Goal: Task Accomplishment & Management: Complete application form

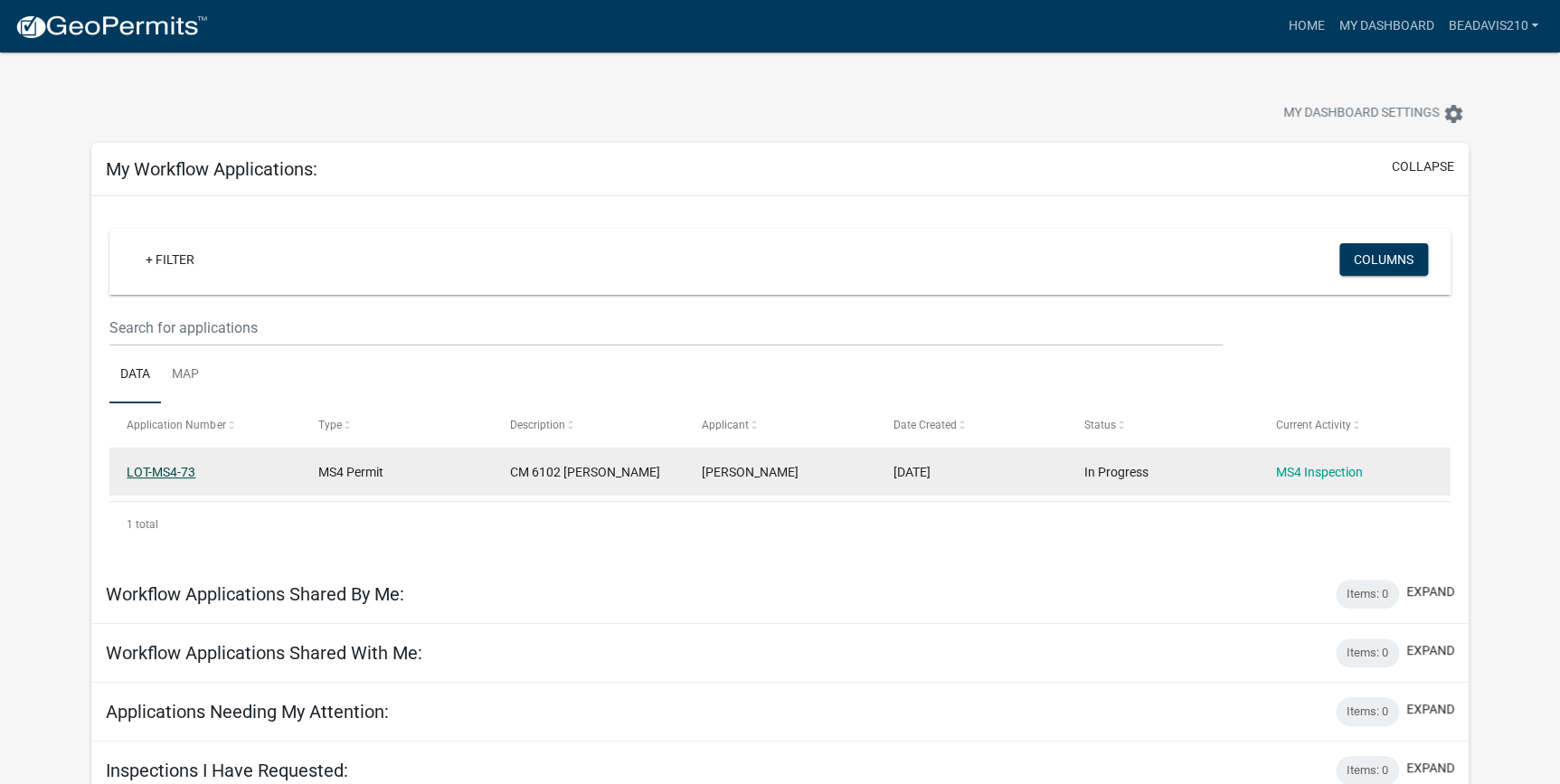
click at [181, 475] on link "LOT-MS4-73" at bounding box center [161, 472] width 69 height 14
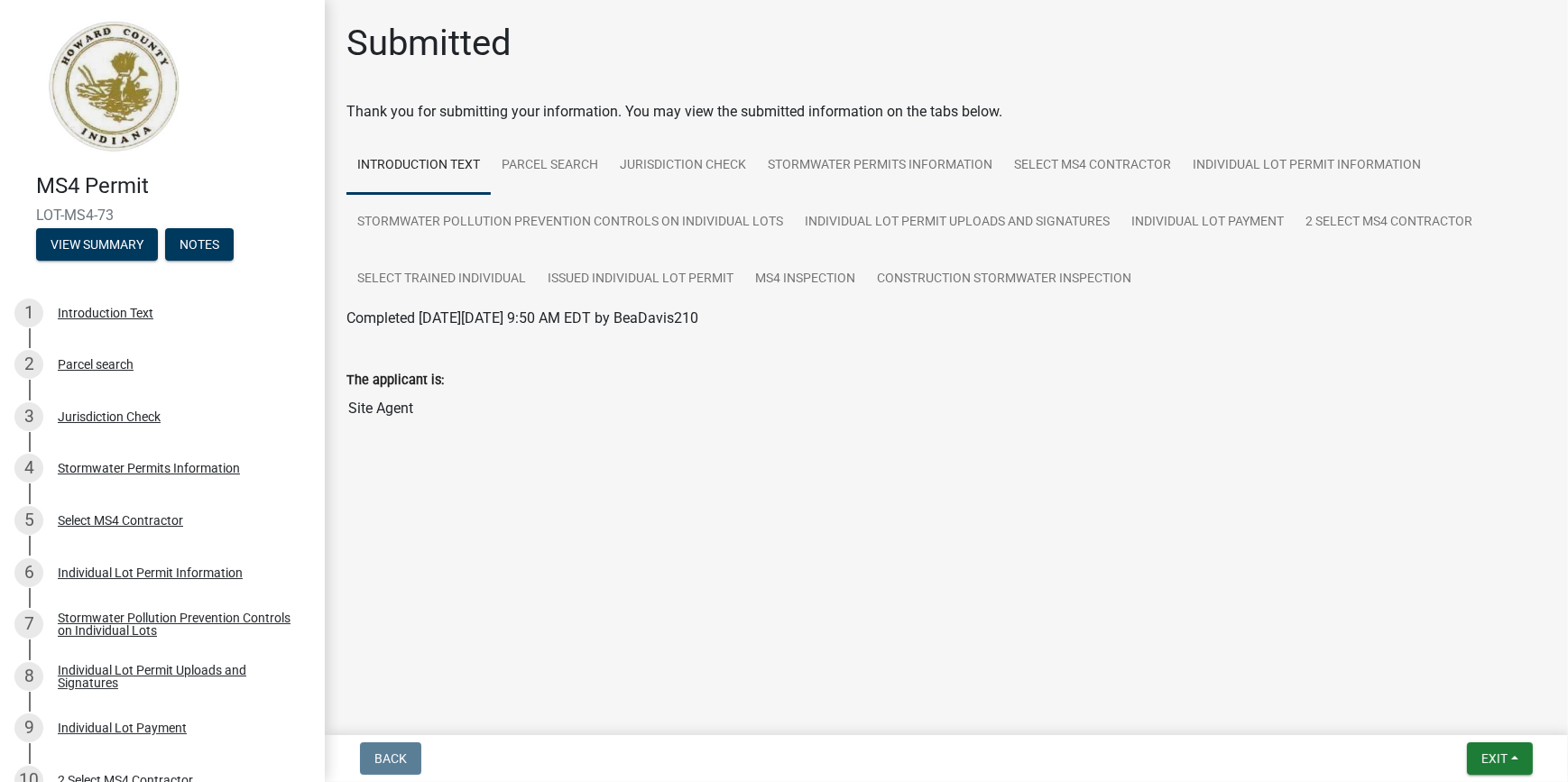
click at [1029, 575] on main "Submitted Thank you for submitting your information. You may view the submitted…" at bounding box center [947, 364] width 1244 height 728
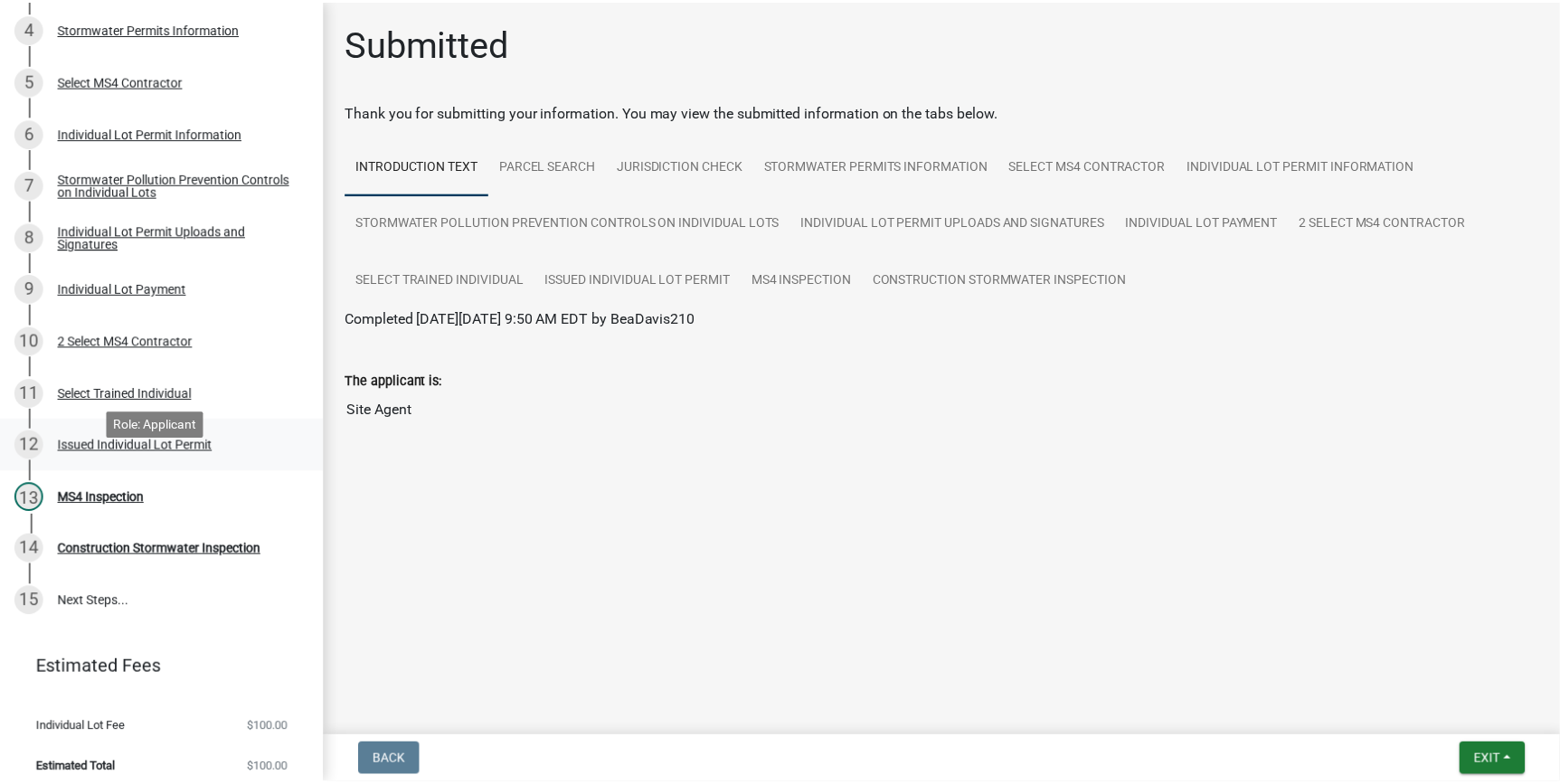
scroll to position [452, 0]
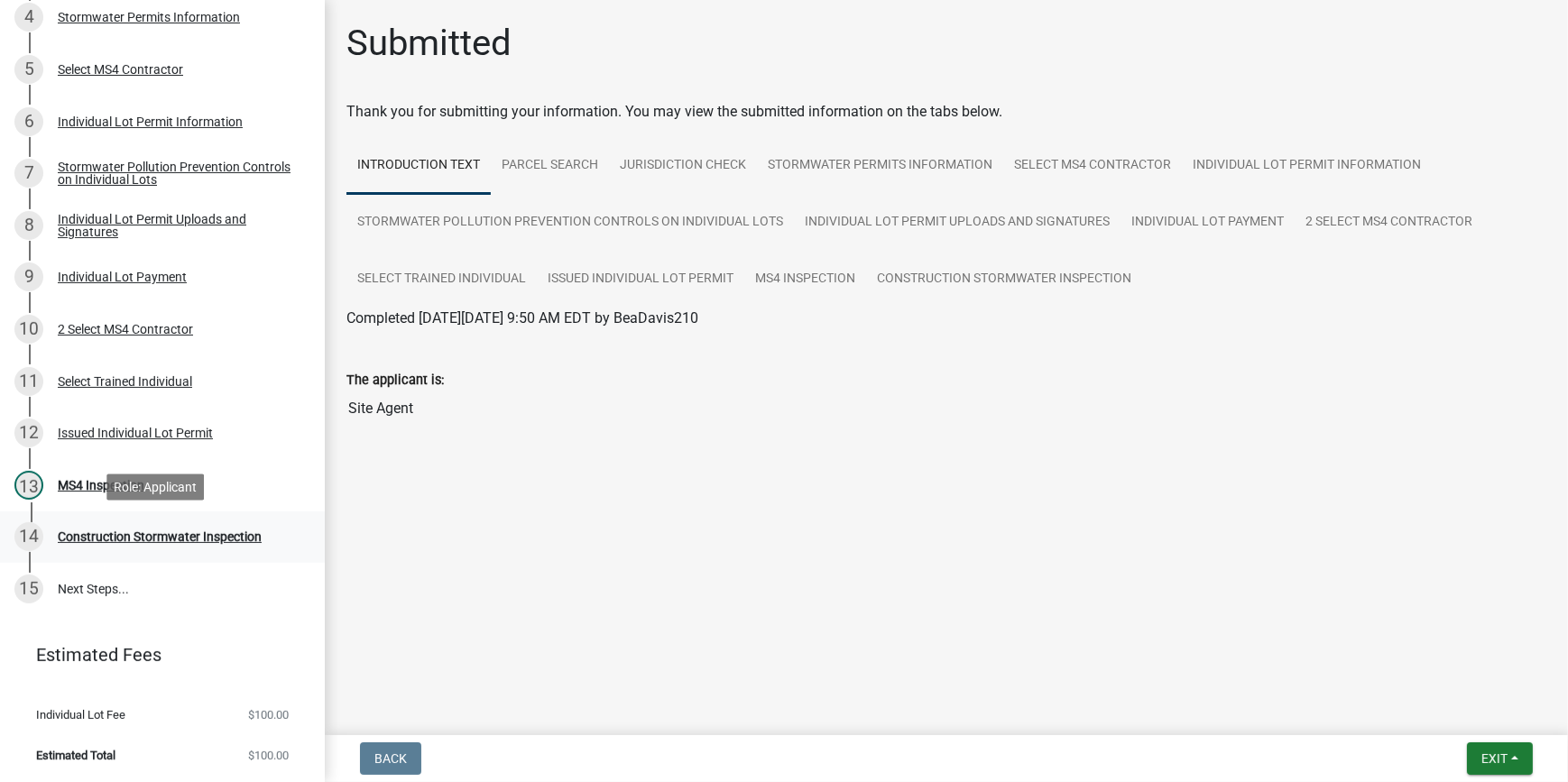
click at [233, 537] on div "Construction Stormwater Inspection" at bounding box center [160, 536] width 204 height 13
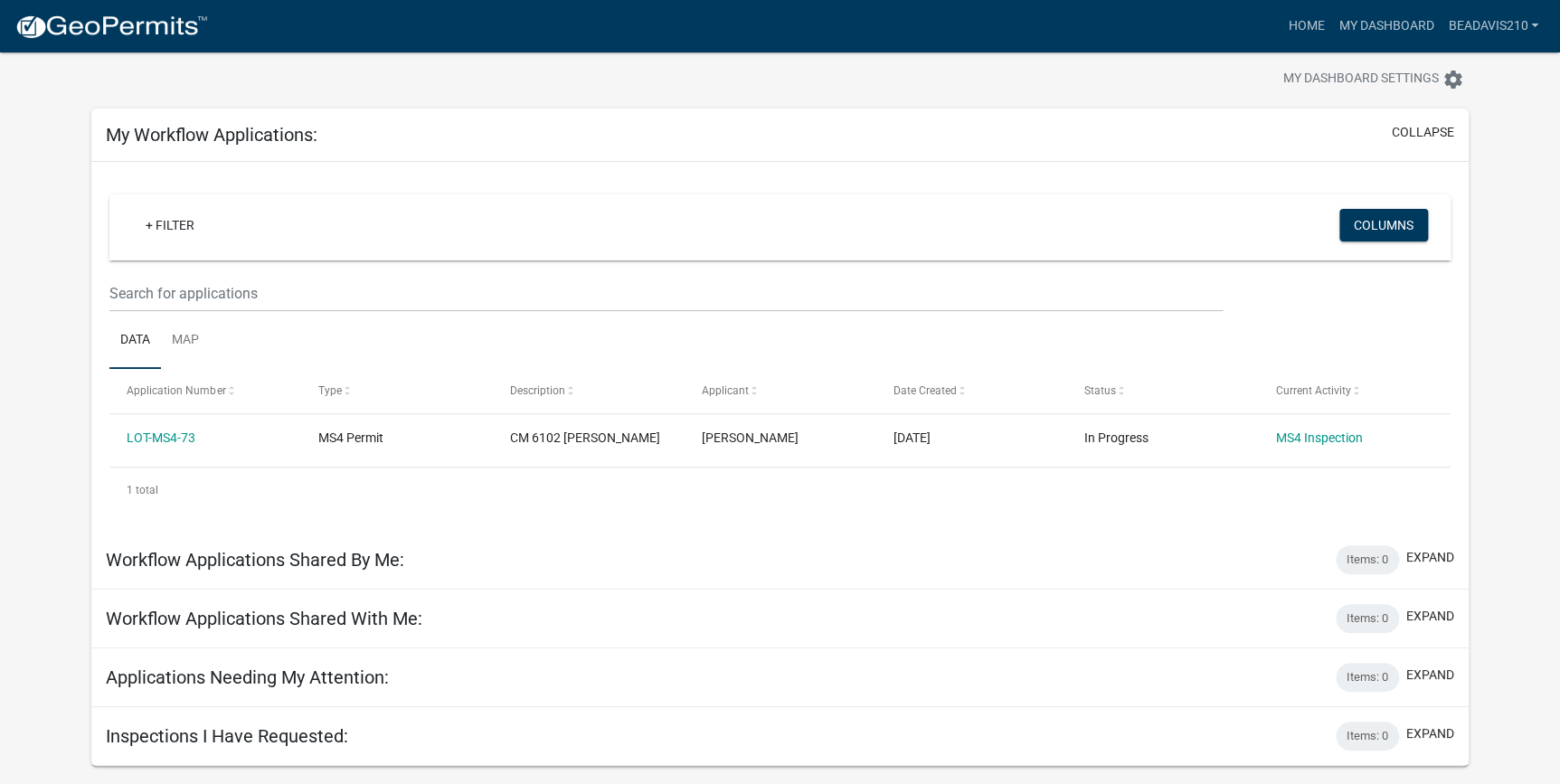
scroll to position [53, 0]
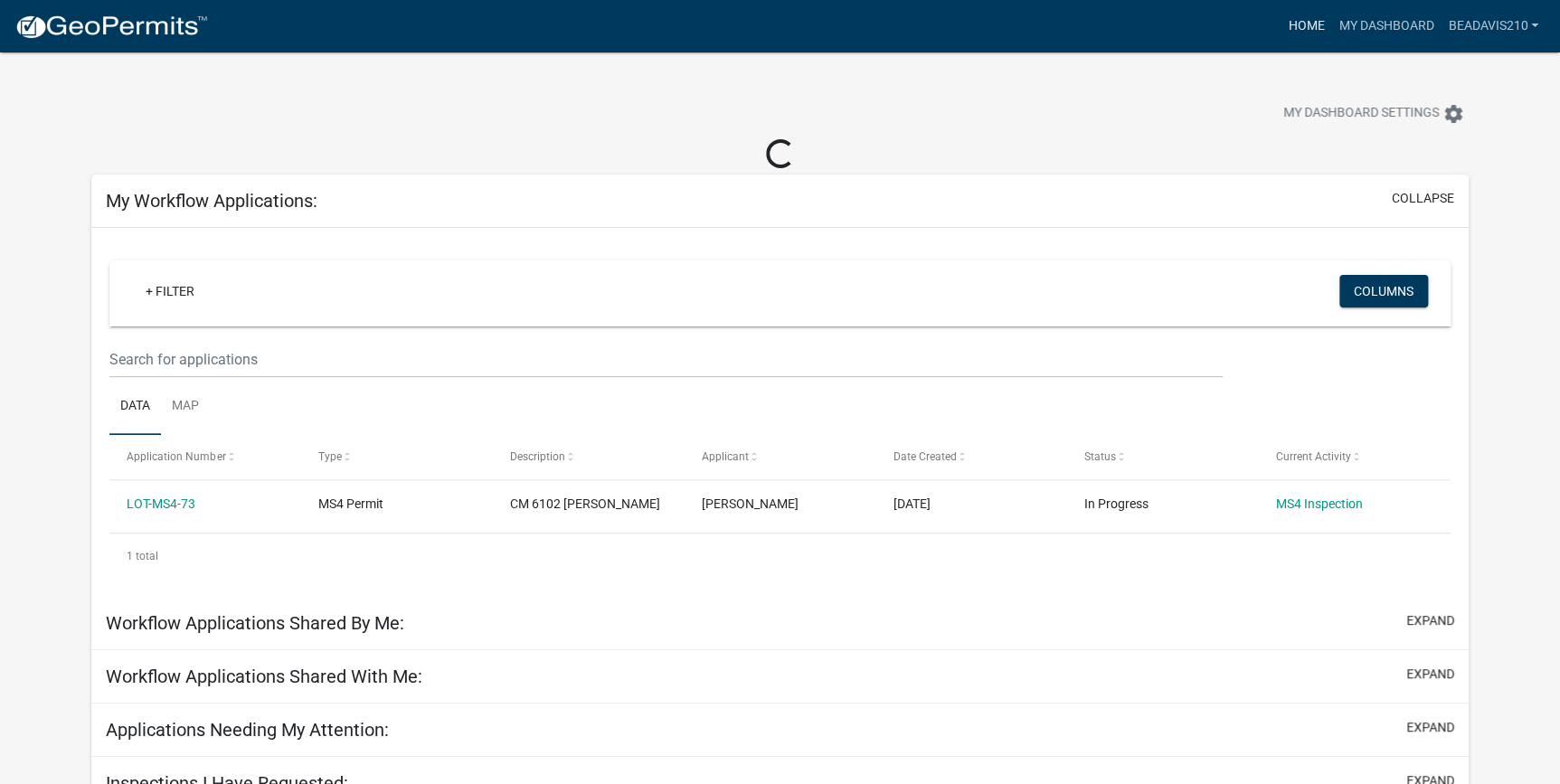
click at [1305, 21] on link "Home" at bounding box center [1306, 26] width 51 height 34
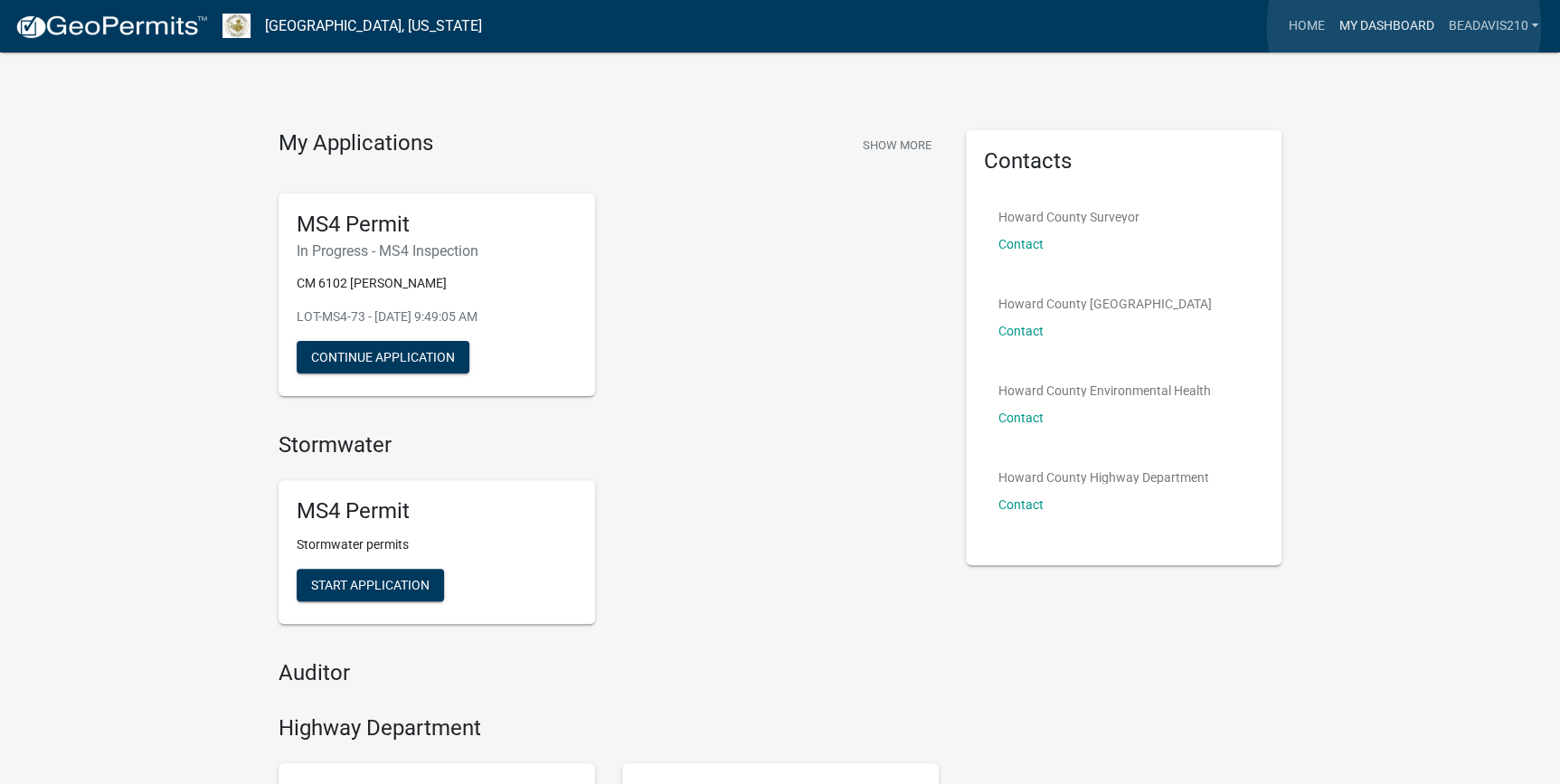
click at [1403, 26] on link "My Dashboard" at bounding box center [1385, 26] width 110 height 34
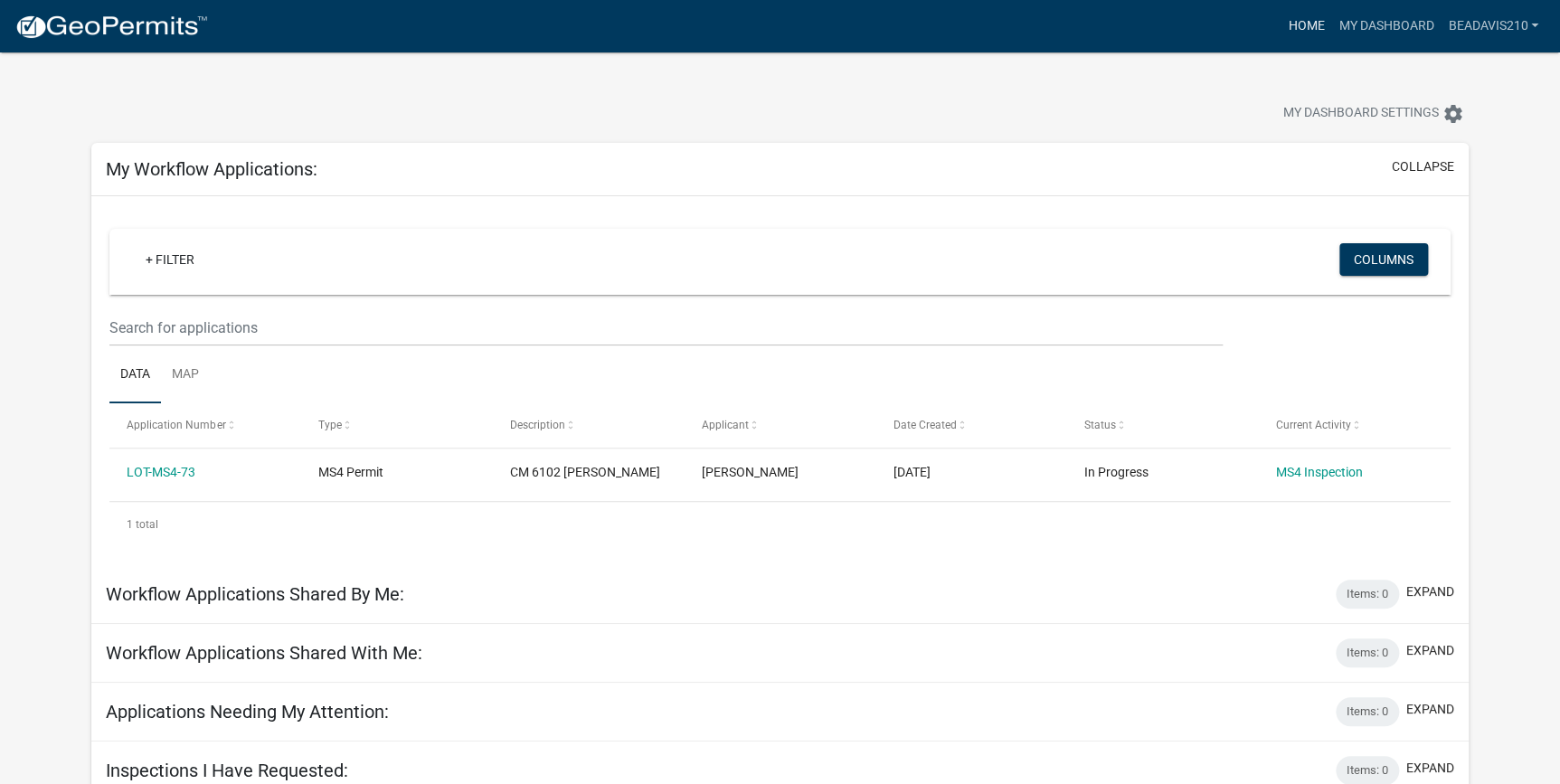
click at [1303, 24] on link "Home" at bounding box center [1306, 26] width 51 height 34
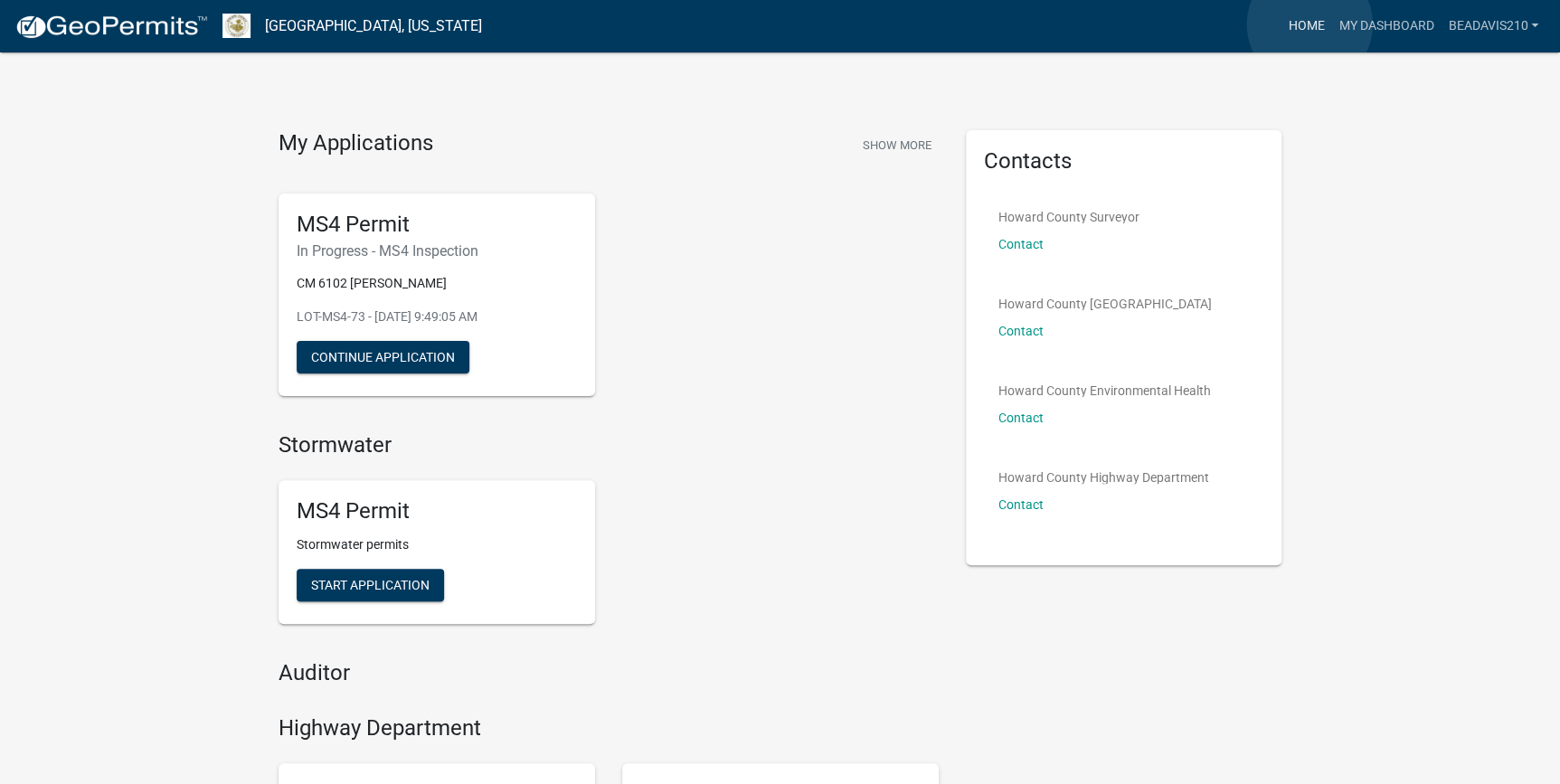
click at [1310, 24] on link "Home" at bounding box center [1306, 26] width 51 height 34
click at [1392, 24] on link "My Dashboard" at bounding box center [1385, 26] width 110 height 34
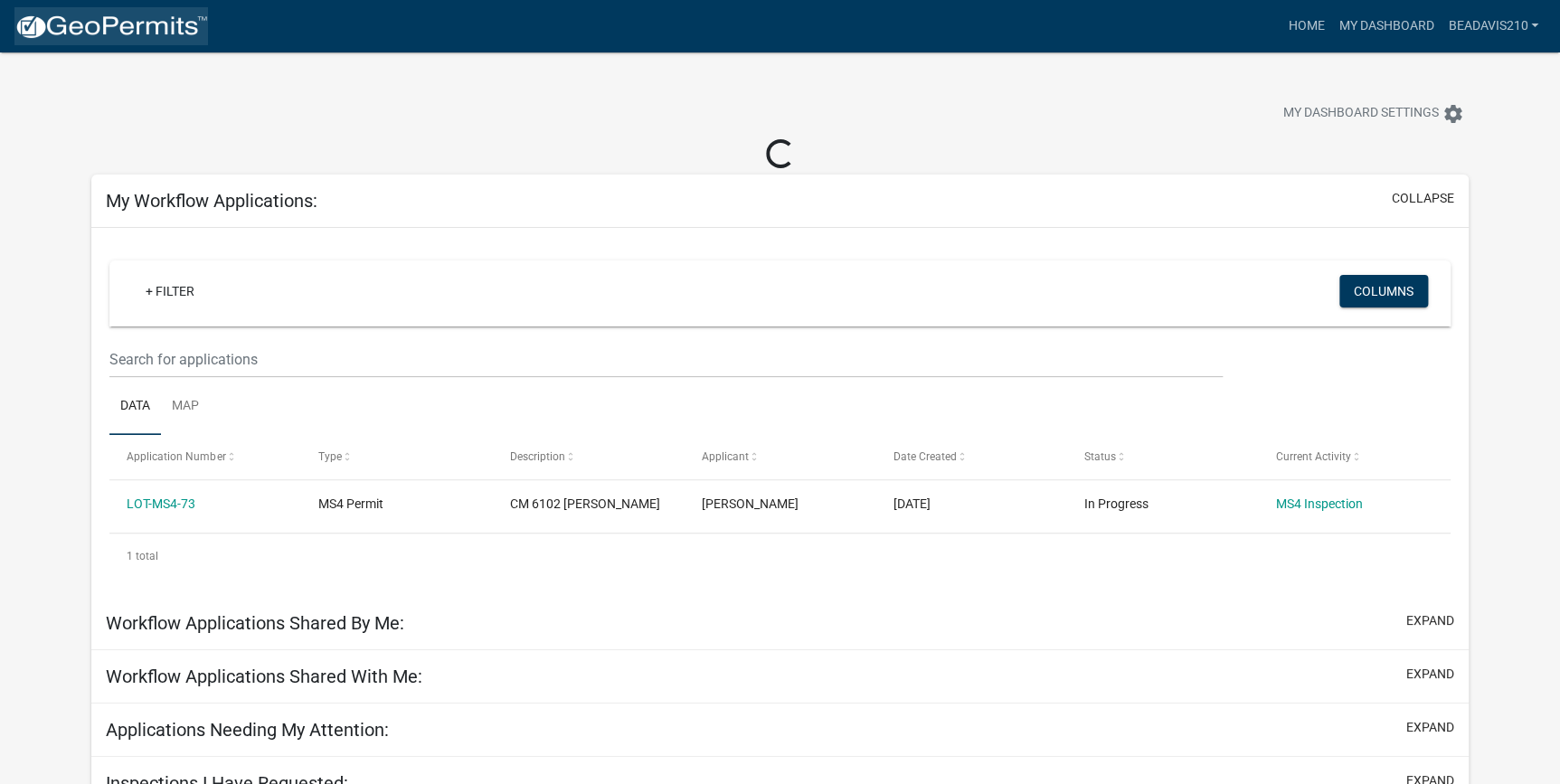
click at [107, 21] on img at bounding box center [111, 27] width 194 height 27
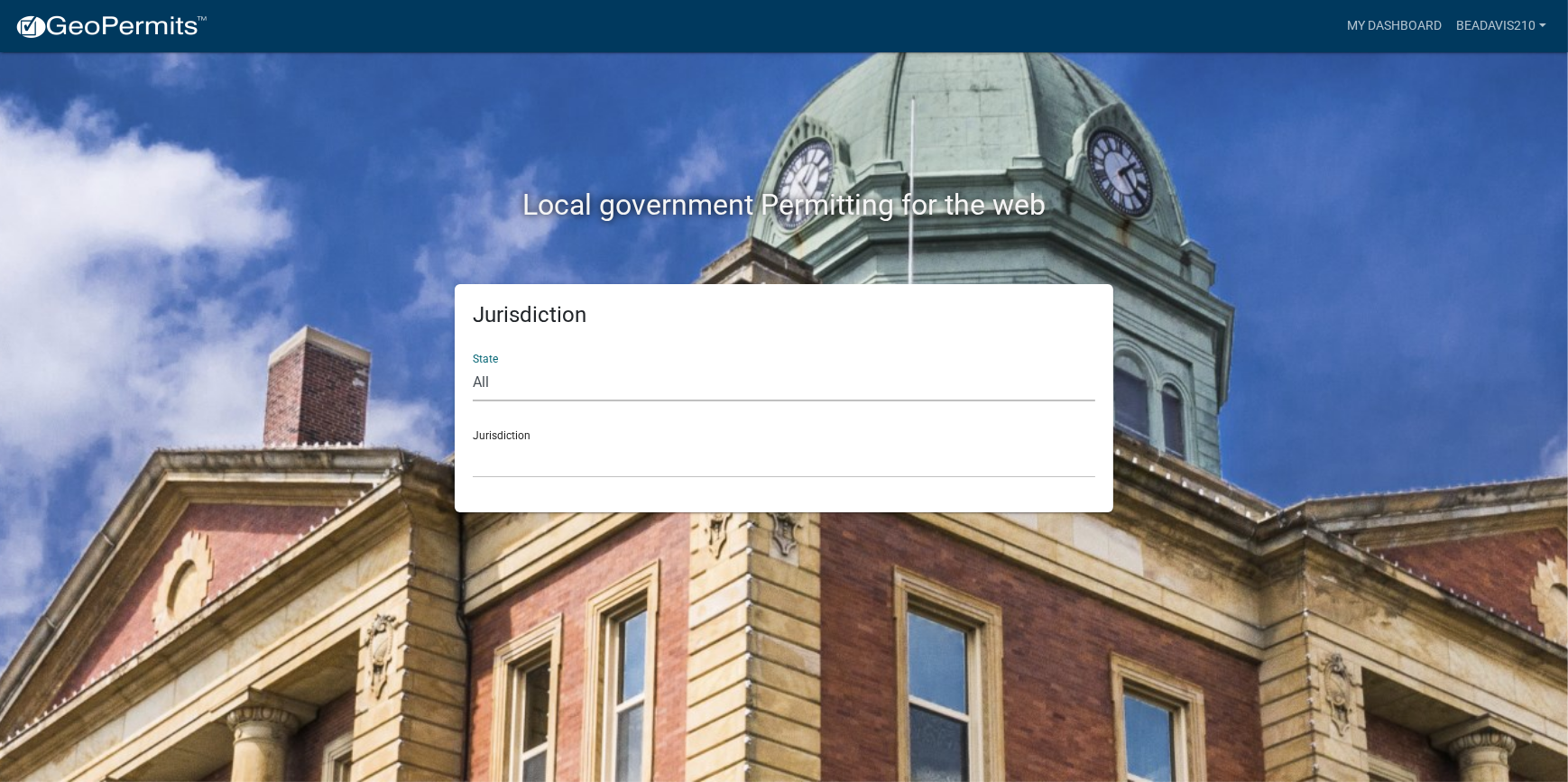
click at [496, 384] on select "All Colorado Georgia Indiana Iowa Kansas Minnesota Ohio South Carolina Wisconsin" at bounding box center [783, 383] width 622 height 37
select select "Indiana"
click at [472, 365] on select "All Colorado Georgia Indiana Iowa Kansas Minnesota Ohio South Carolina Wisconsin" at bounding box center [783, 383] width 622 height 37
click at [527, 433] on div "Jurisdiction City of Charlestown, Indiana City of Jeffersonville, Indiana City …" at bounding box center [783, 447] width 622 height 62
click at [506, 449] on select "City of Charlestown, Indiana City of Jeffersonville, Indiana City of Logansport…" at bounding box center [783, 459] width 622 height 37
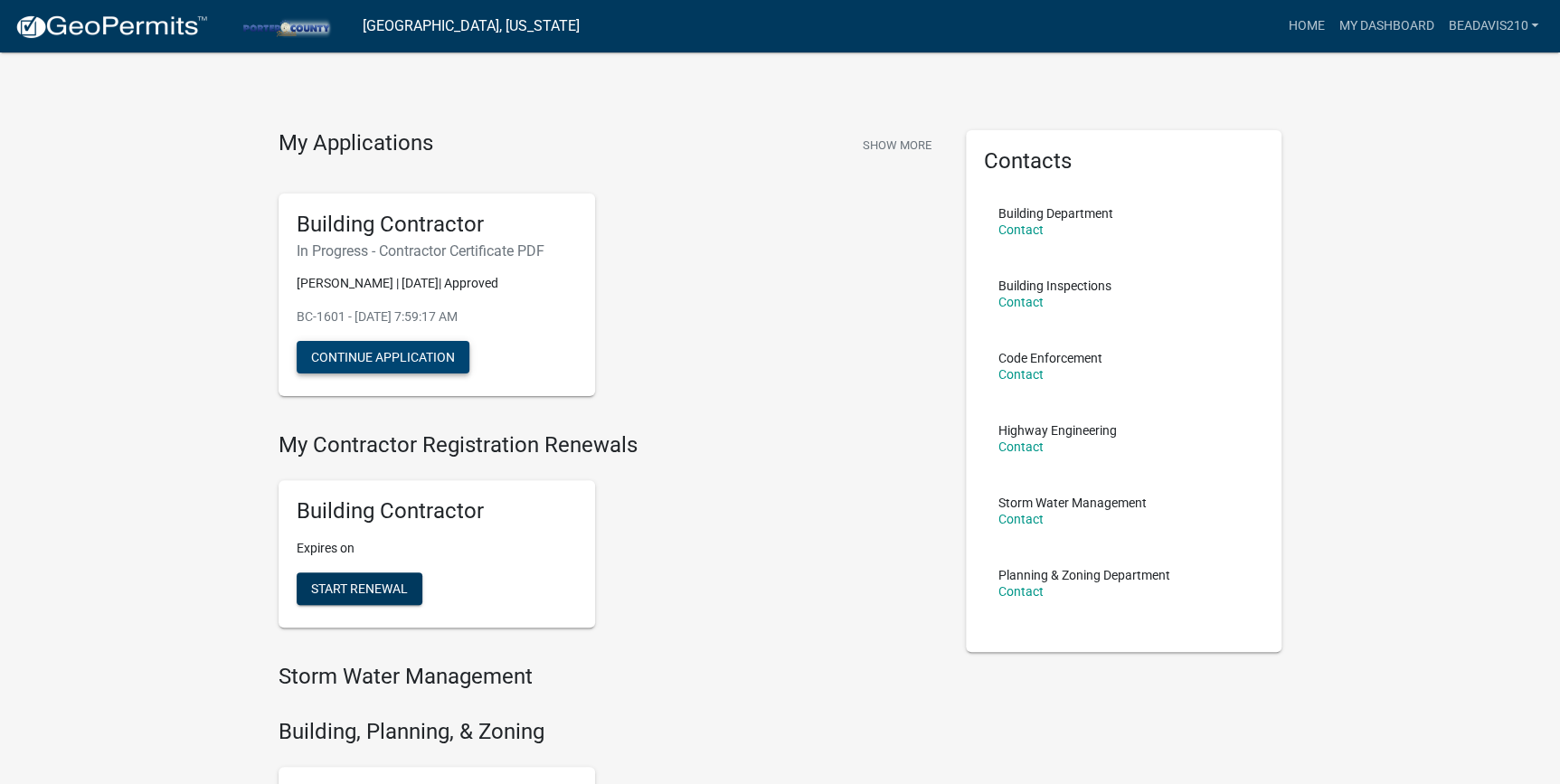
click at [427, 363] on button "Continue Application" at bounding box center [383, 358] width 173 height 33
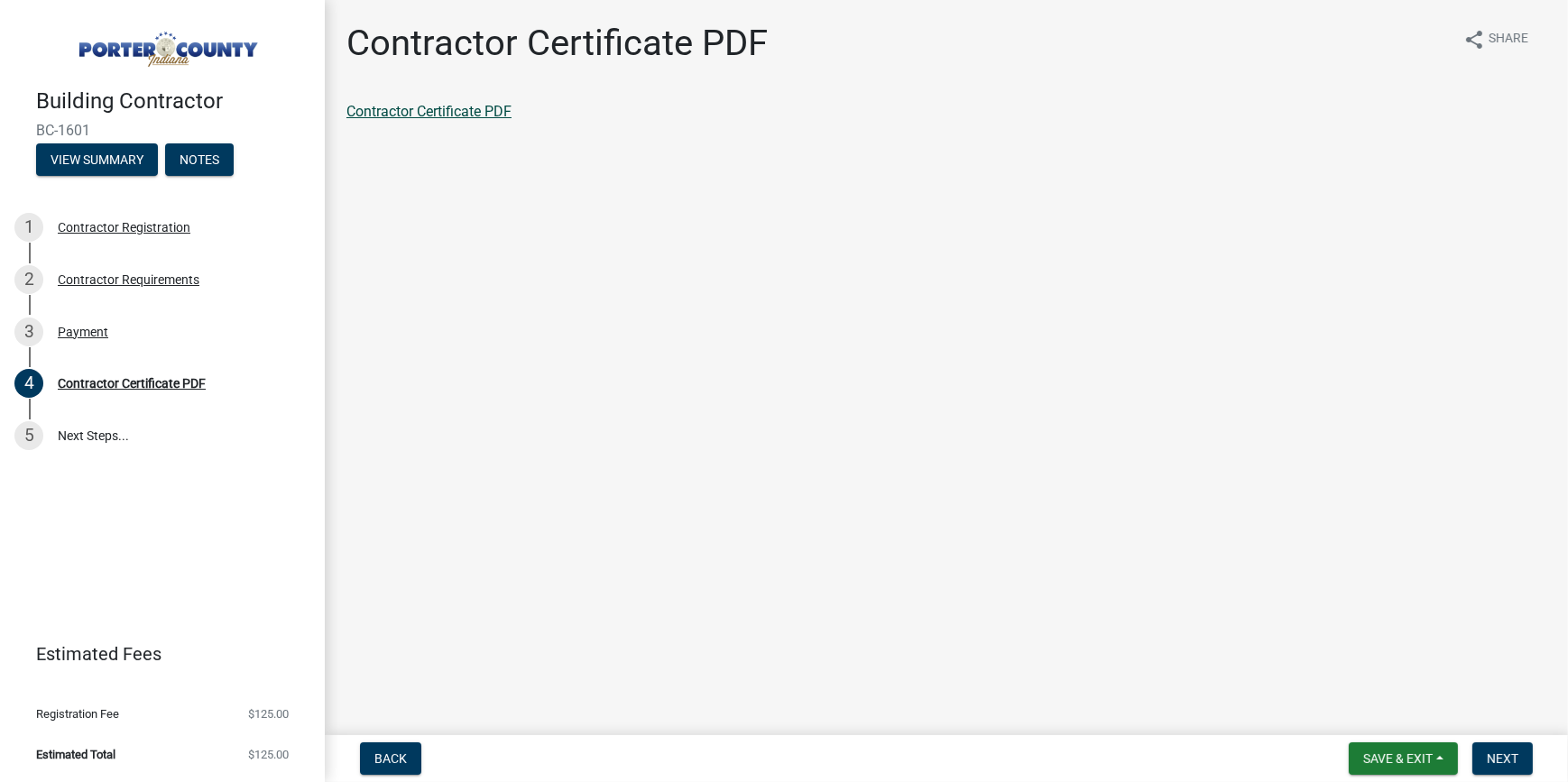
click at [450, 111] on link "Contractor Certificate PDF" at bounding box center [429, 111] width 165 height 17
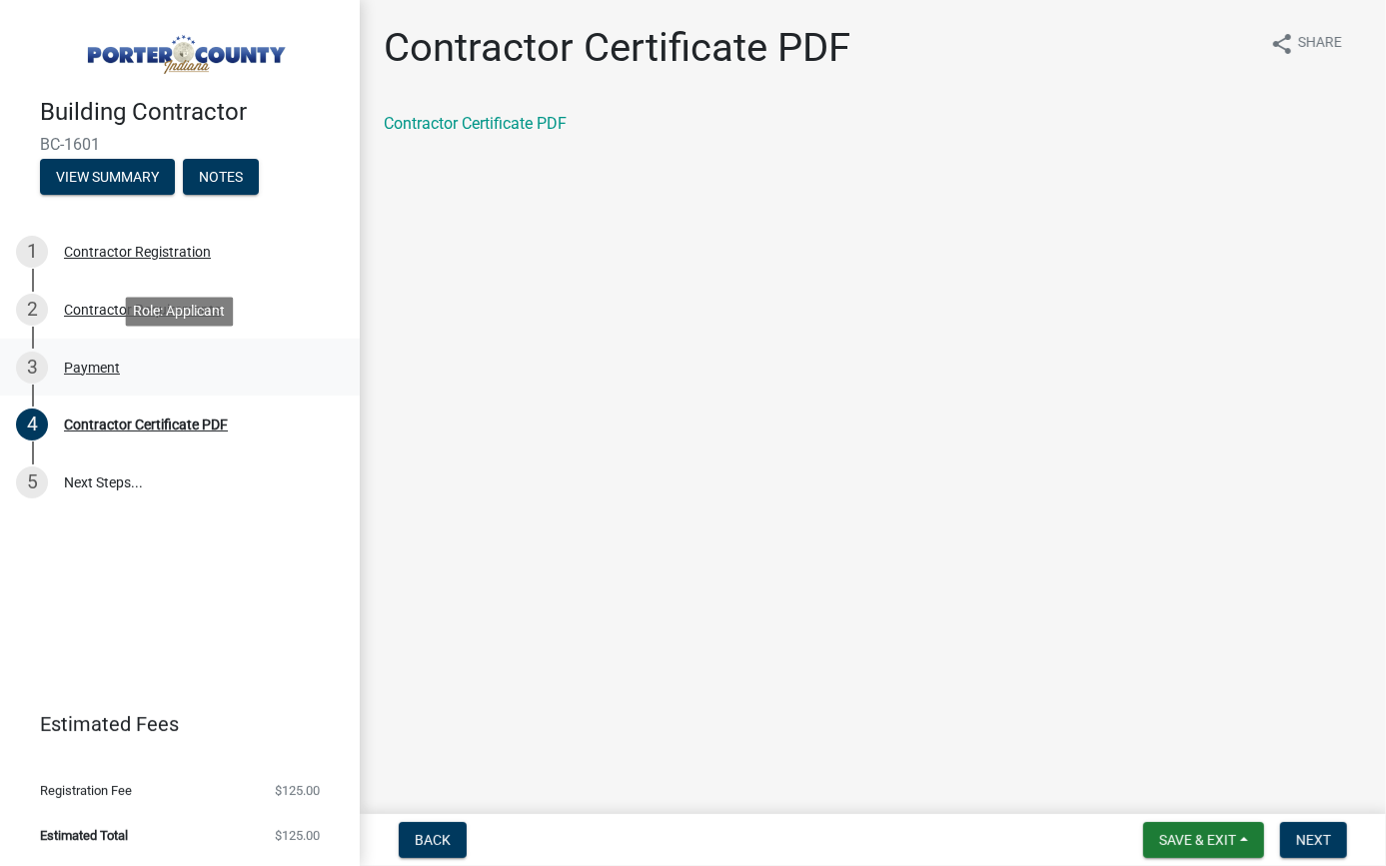
click at [102, 370] on div "Payment" at bounding box center [92, 368] width 56 height 14
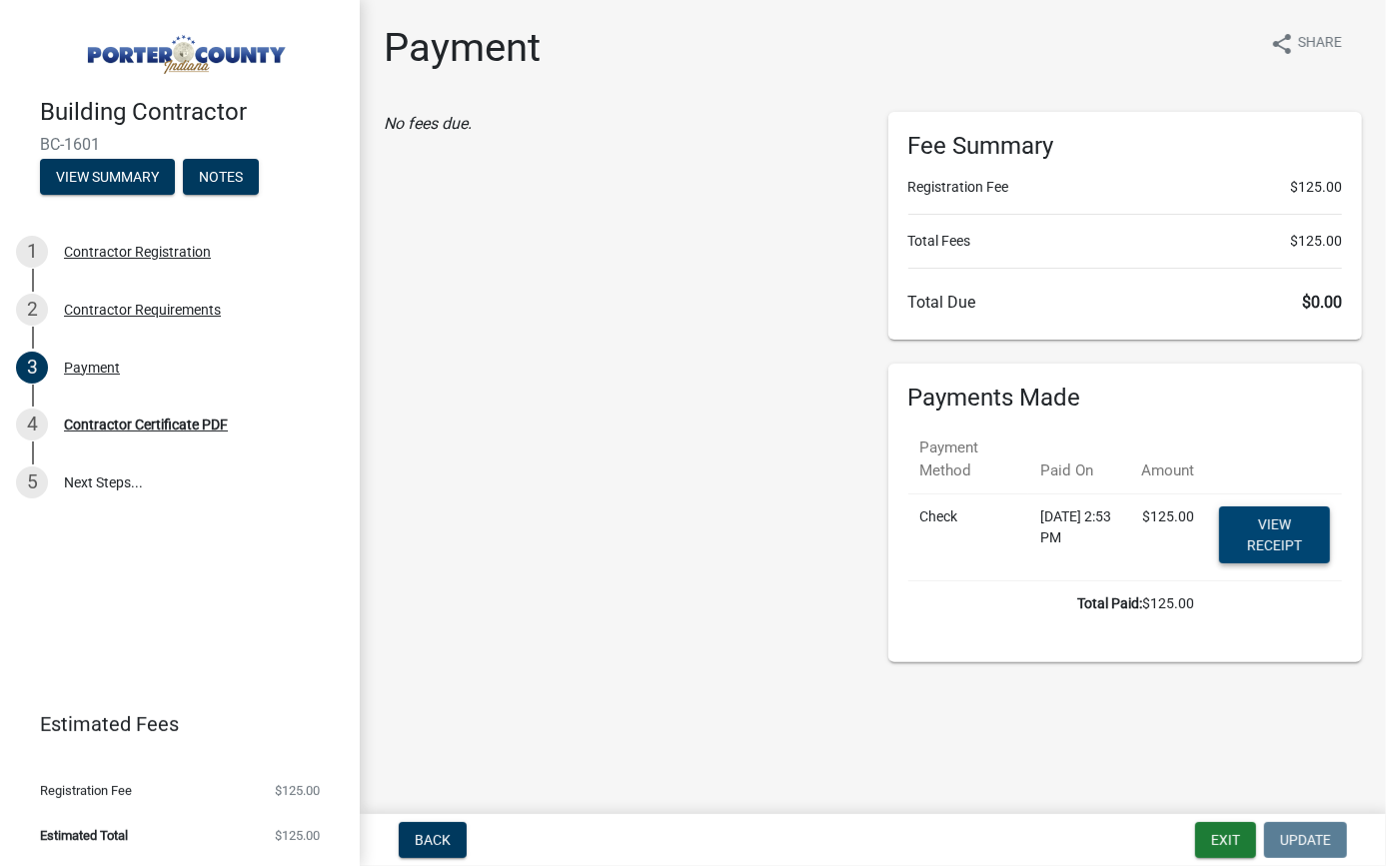
click at [1259, 528] on link "View receipt" at bounding box center [1274, 534] width 111 height 57
